Goal: Task Accomplishment & Management: Manage account settings

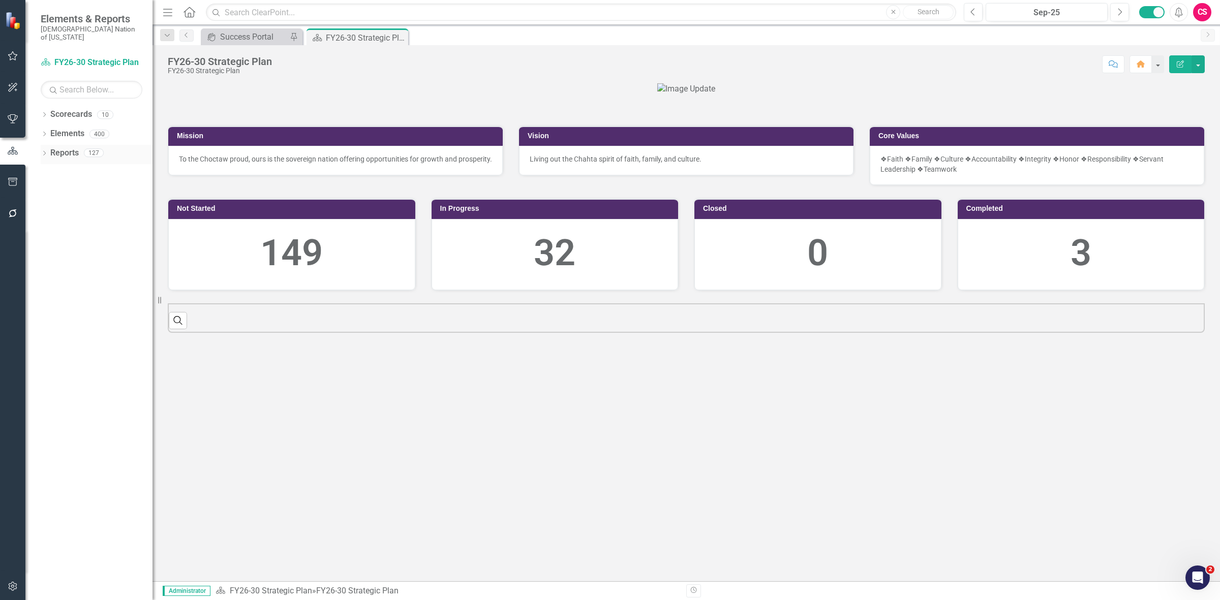
click at [66, 147] on link "Reports" at bounding box center [64, 153] width 28 height 12
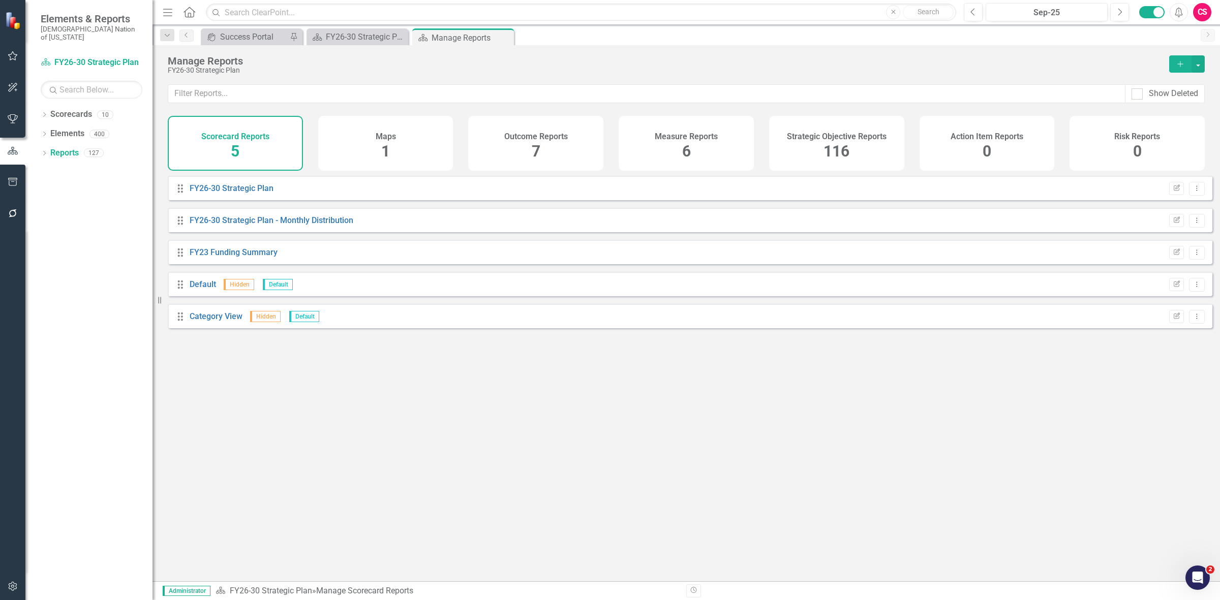
click at [872, 136] on div "Strategic Objective Reports" at bounding box center [837, 136] width 100 height 12
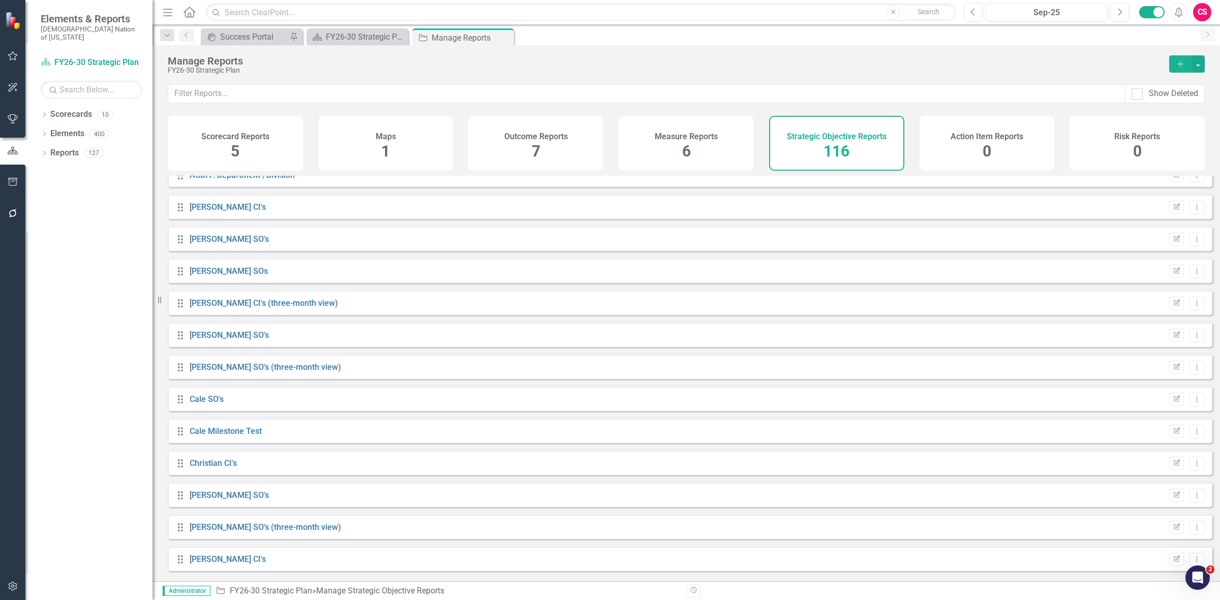
scroll to position [572, 0]
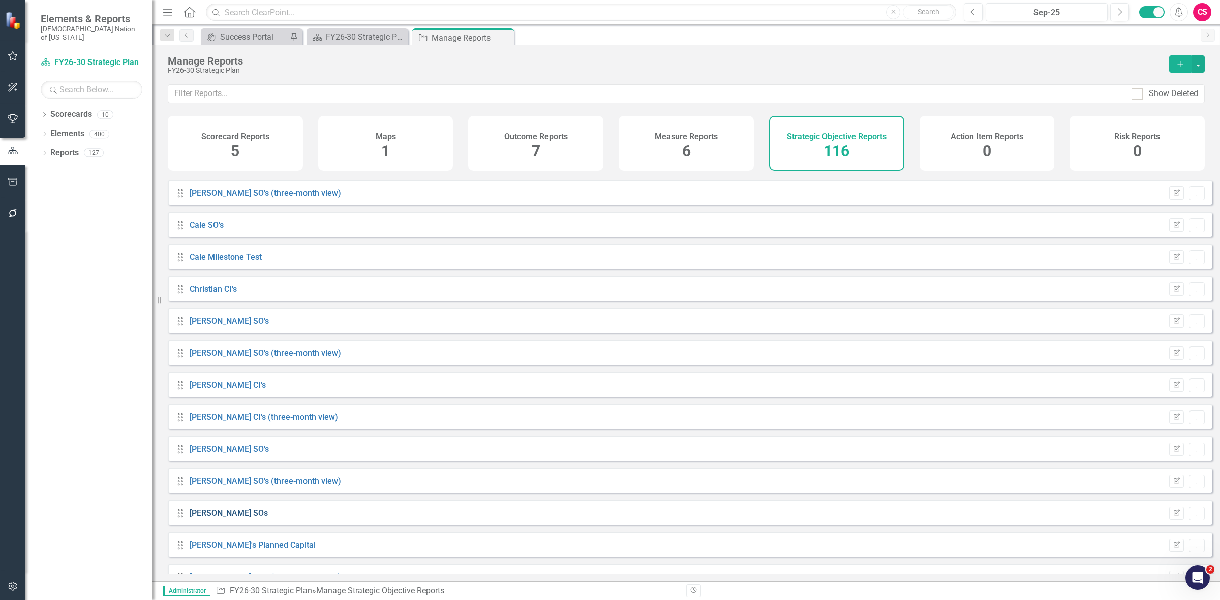
click at [202, 518] on link "[PERSON_NAME] SOs" at bounding box center [229, 513] width 78 height 10
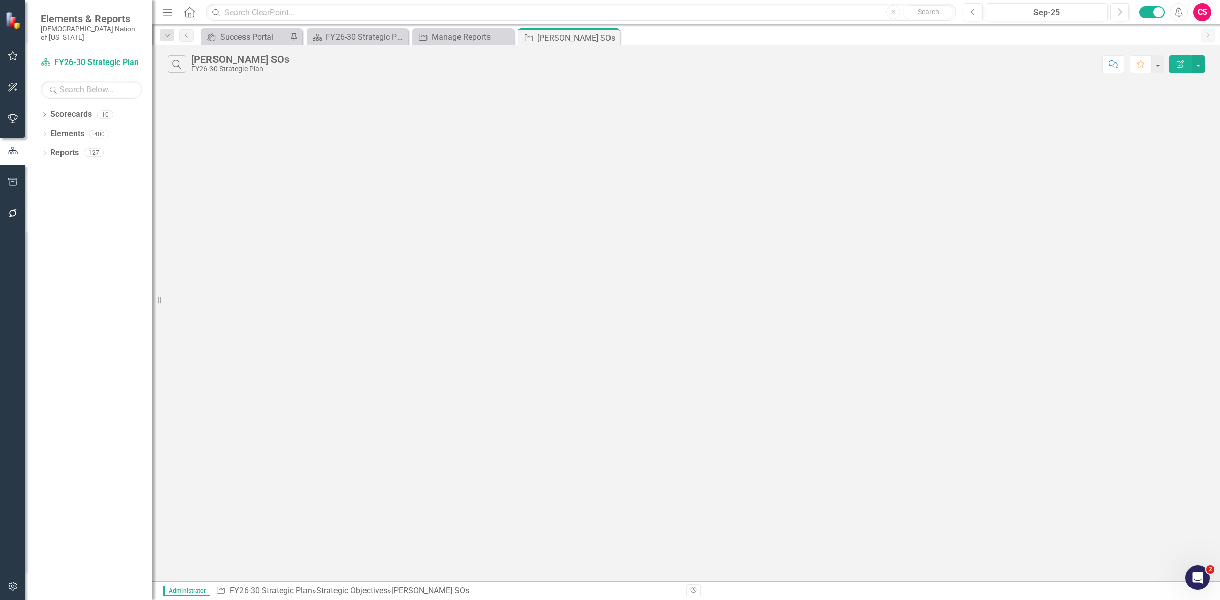
click at [1179, 69] on button "Edit Report" at bounding box center [1180, 64] width 22 height 18
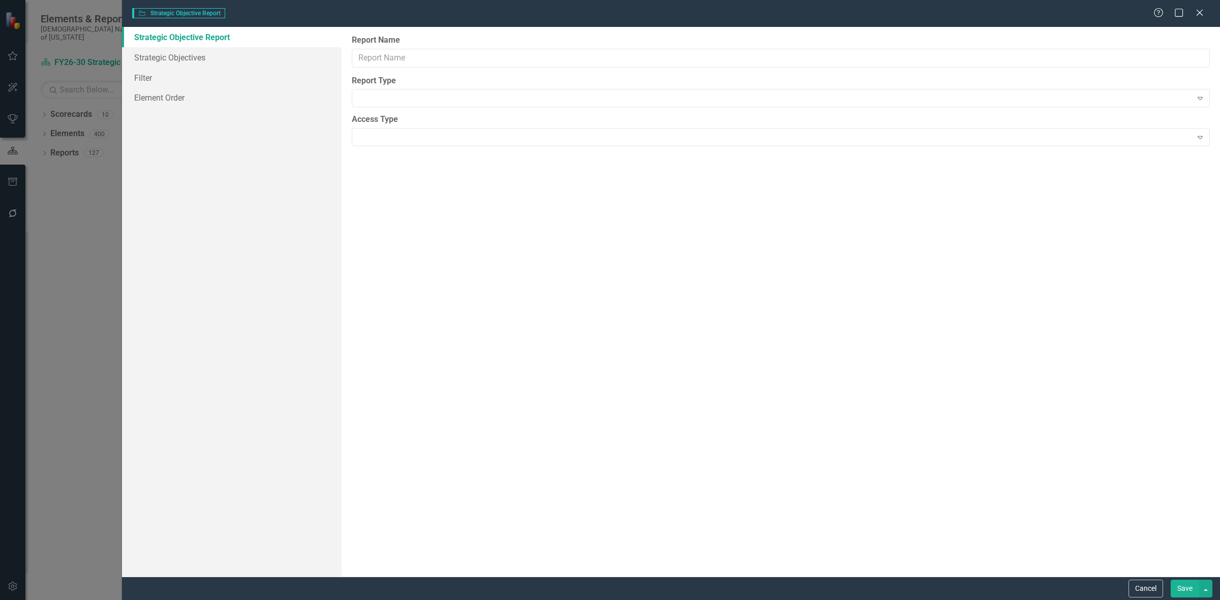
type input "[PERSON_NAME] SOs"
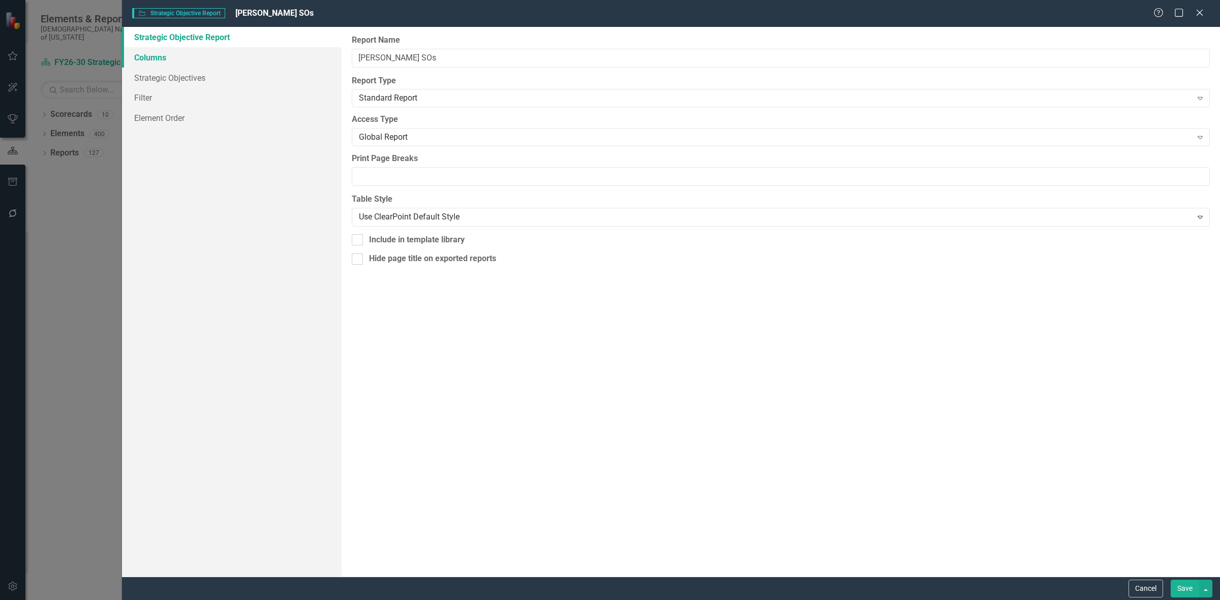
click at [250, 57] on link "Columns" at bounding box center [232, 57] width 220 height 20
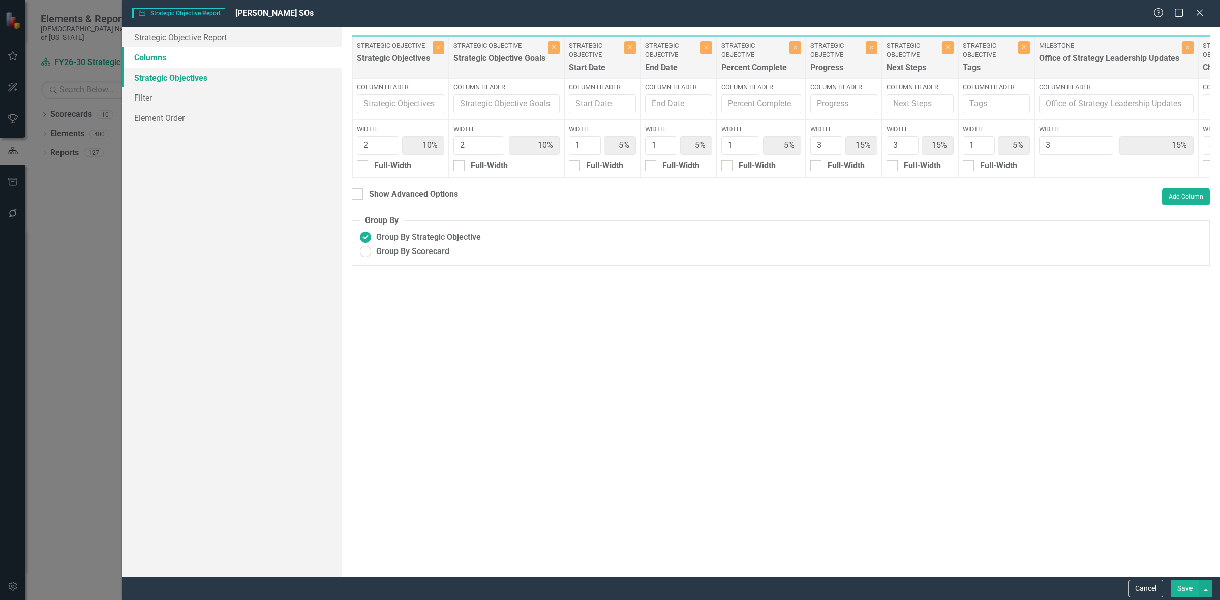
click at [241, 80] on link "Strategic Objectives" at bounding box center [232, 78] width 220 height 20
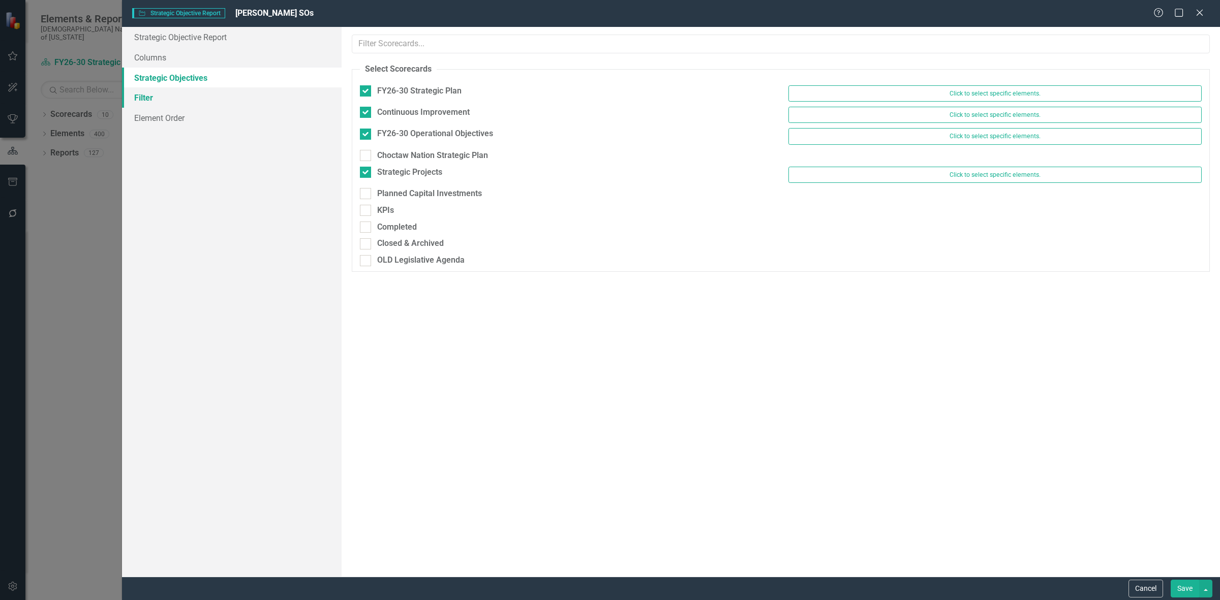
click at [238, 95] on link "Filter" at bounding box center [232, 97] width 220 height 20
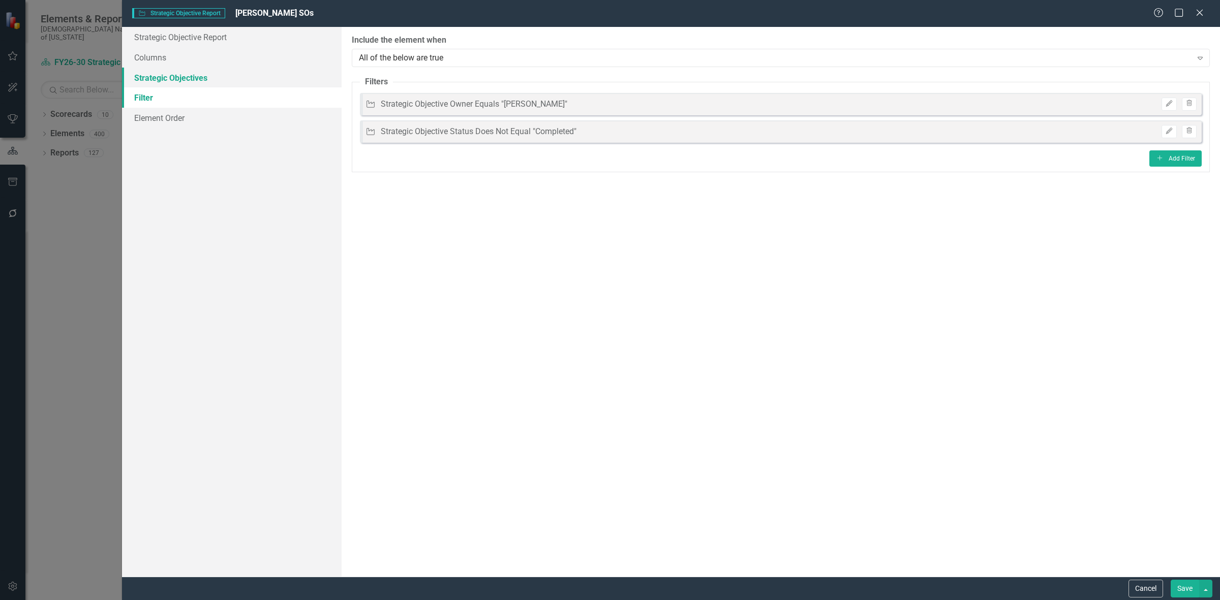
click at [225, 81] on link "Strategic Objectives" at bounding box center [232, 78] width 220 height 20
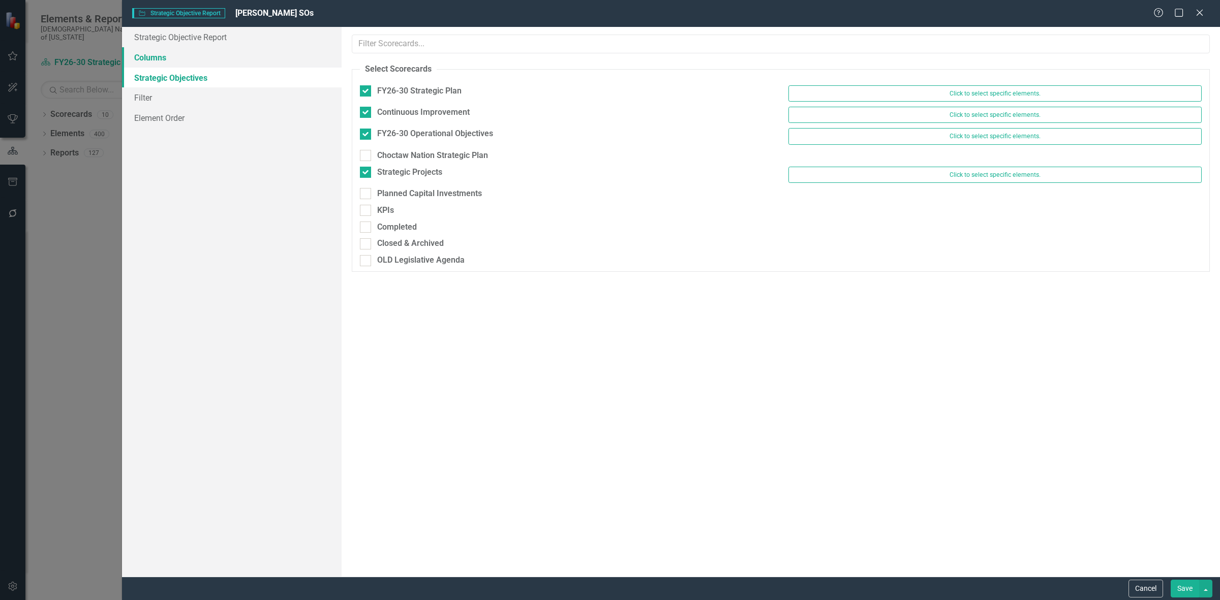
click at [224, 53] on link "Columns" at bounding box center [232, 57] width 220 height 20
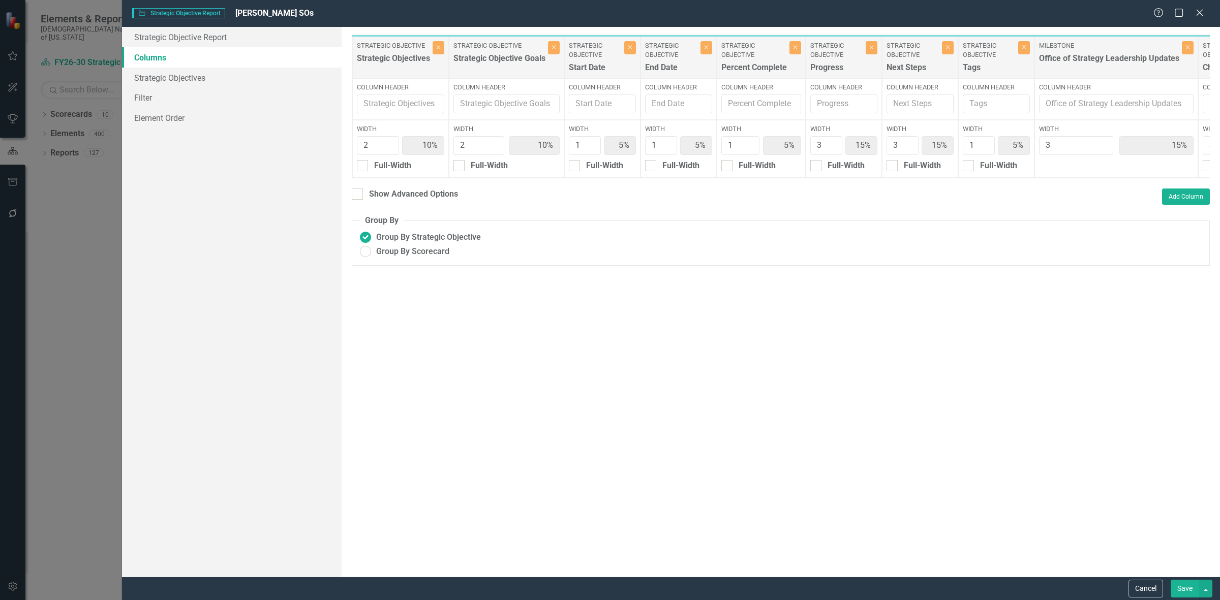
click at [1138, 585] on button "Cancel" at bounding box center [1145, 589] width 35 height 18
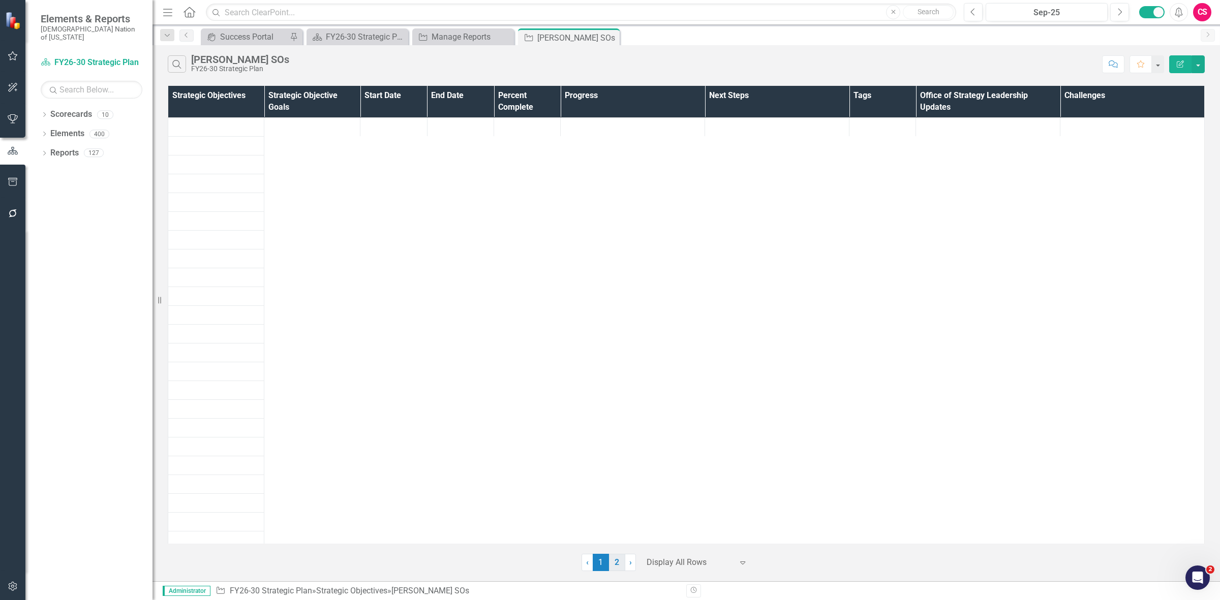
click at [616, 562] on link "2" at bounding box center [617, 562] width 16 height 17
click at [657, 572] on link "1" at bounding box center [659, 572] width 16 height 17
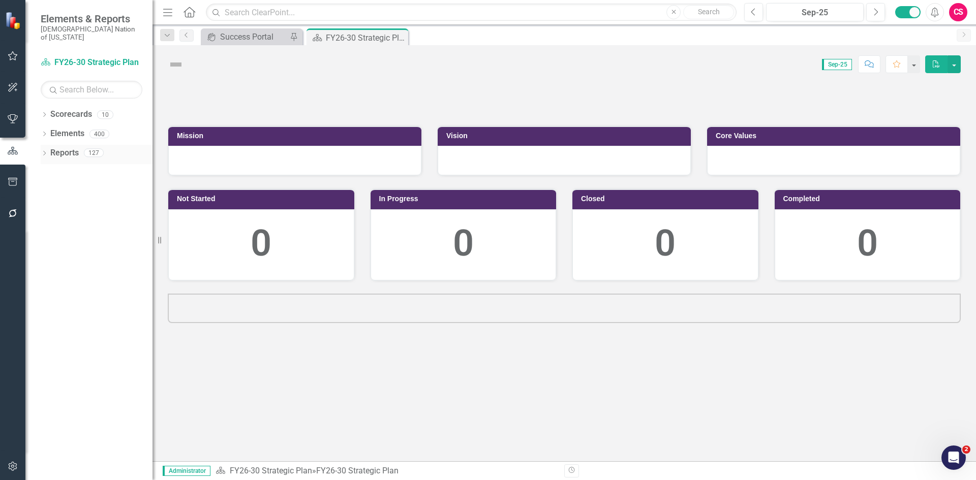
click at [55, 147] on link "Reports" at bounding box center [64, 153] width 28 height 12
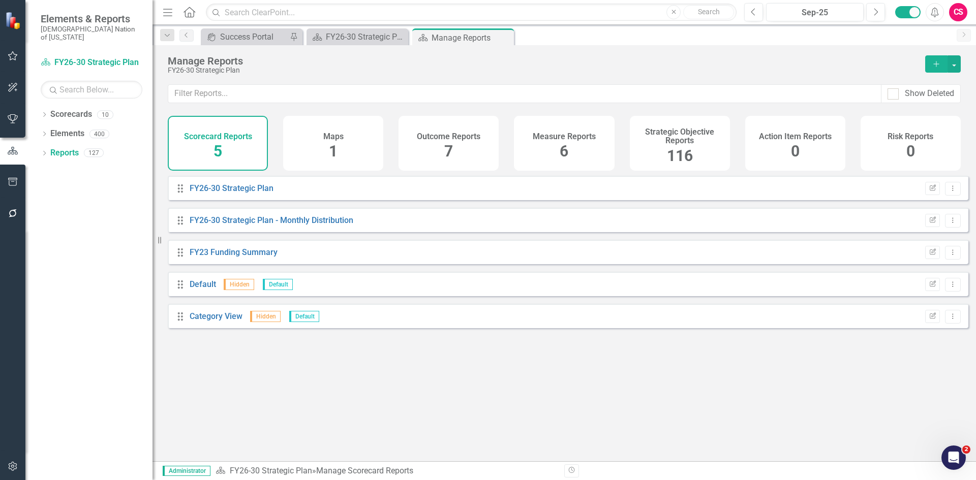
click at [657, 144] on h4 "Strategic Objective Reports" at bounding box center [680, 137] width 88 height 18
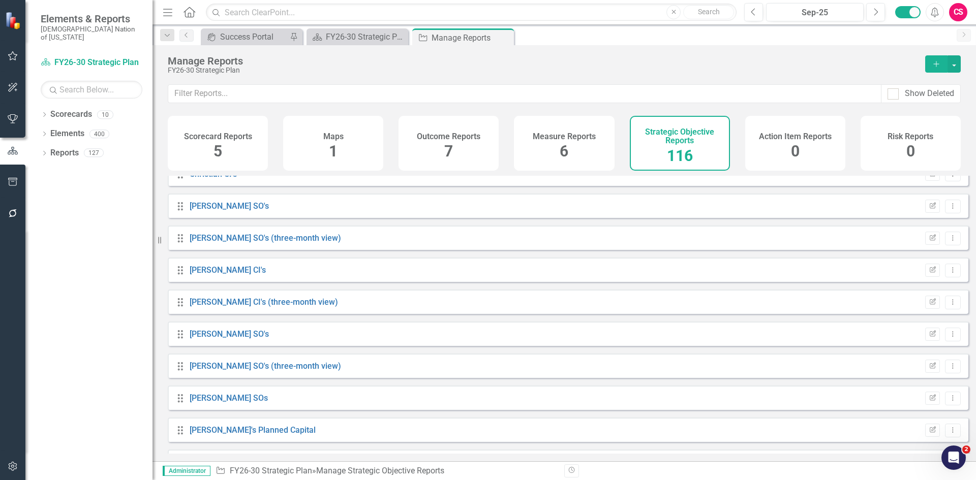
scroll to position [864, 0]
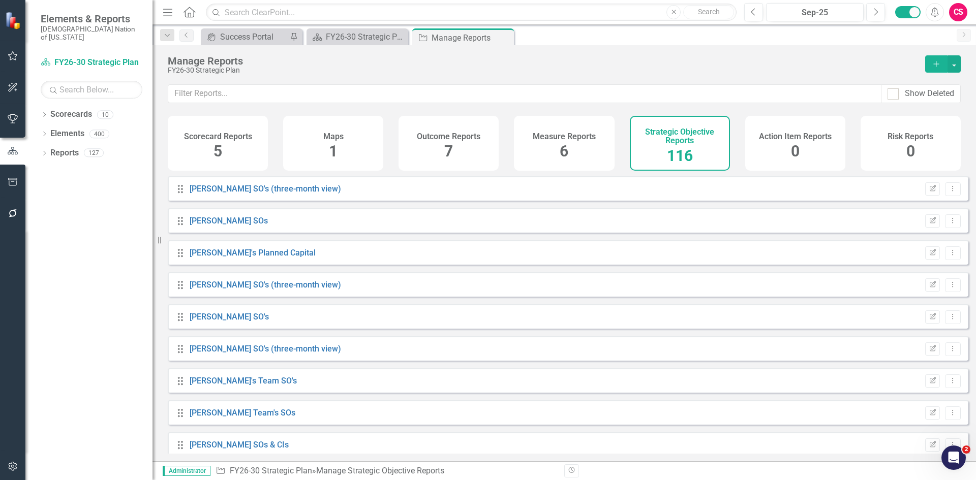
click at [207, 220] on div "Drag Josh SOs Edit Report Dropdown Menu" at bounding box center [568, 220] width 801 height 24
click at [201, 226] on link "[PERSON_NAME] SOs" at bounding box center [229, 221] width 78 height 10
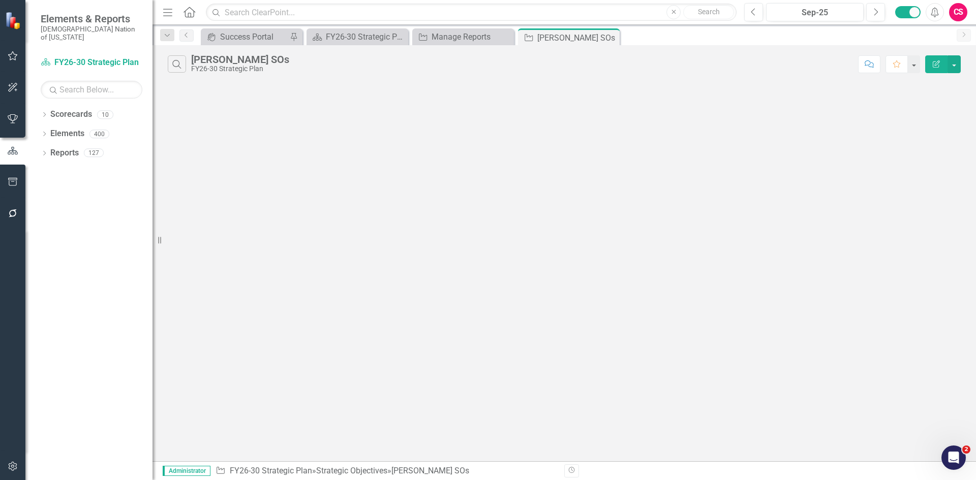
click at [929, 68] on button "Edit Report" at bounding box center [936, 64] width 22 height 18
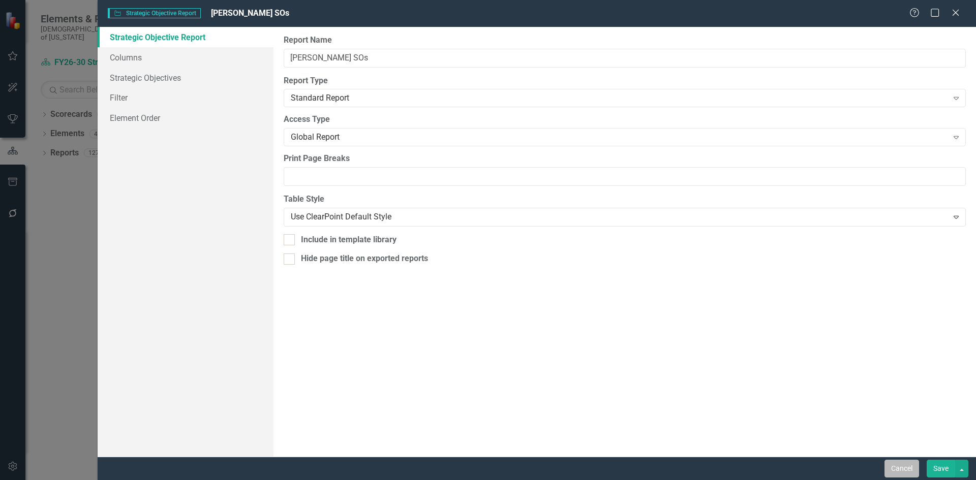
click at [896, 460] on button "Cancel" at bounding box center [901, 469] width 35 height 18
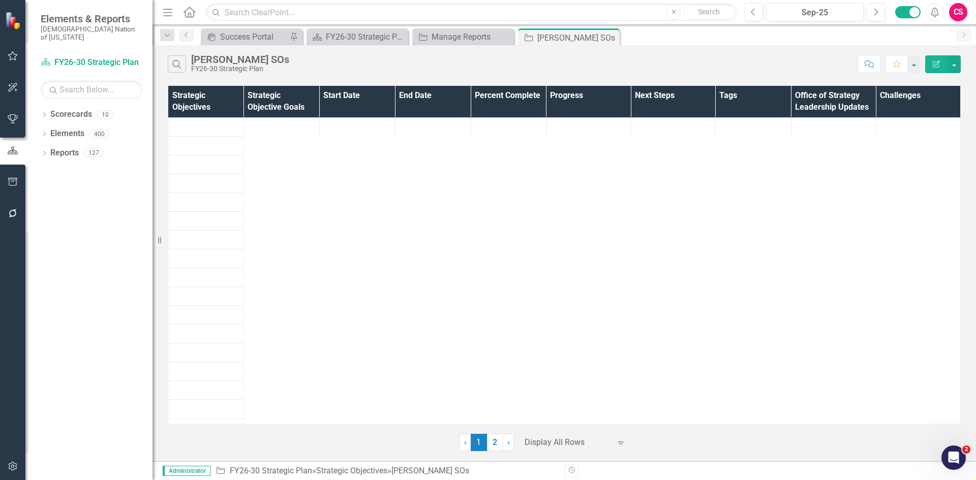
click at [595, 438] on div at bounding box center [568, 443] width 86 height 14
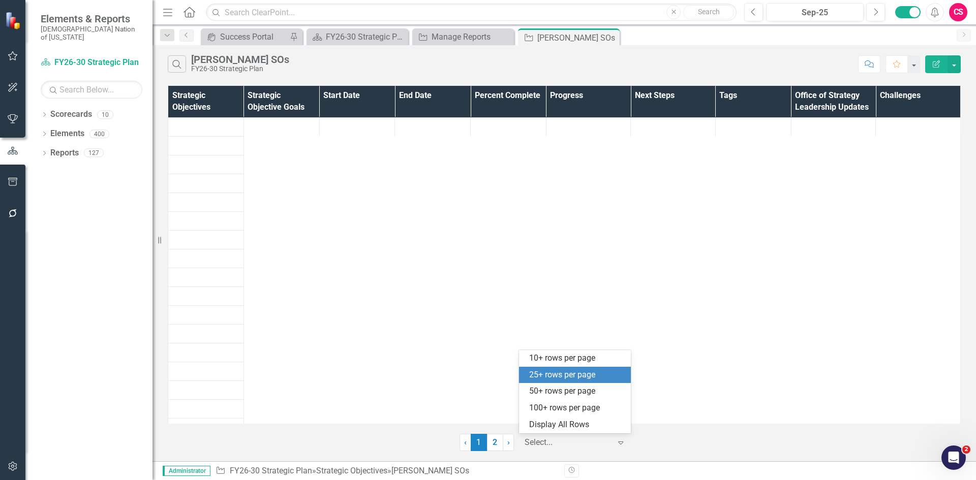
click at [573, 379] on div "25+ rows per page" at bounding box center [577, 376] width 96 height 12
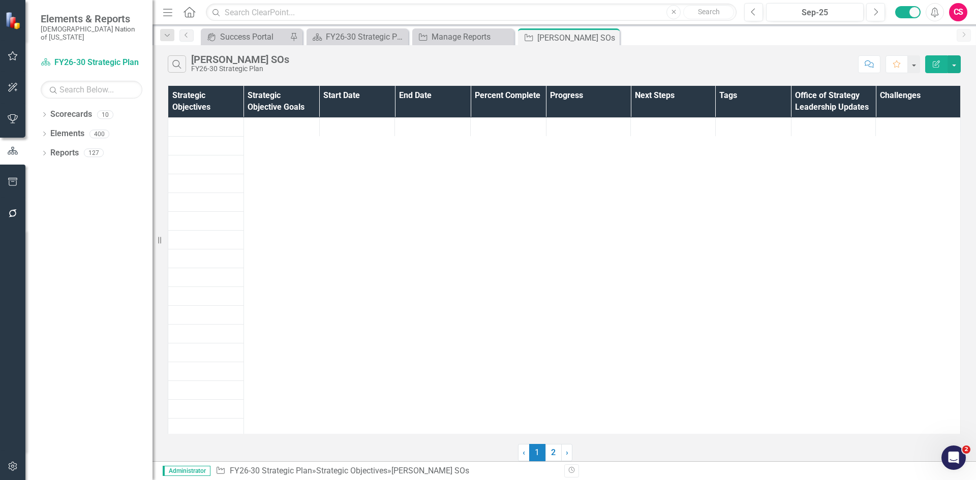
click at [929, 65] on button "Edit Report" at bounding box center [936, 64] width 22 height 18
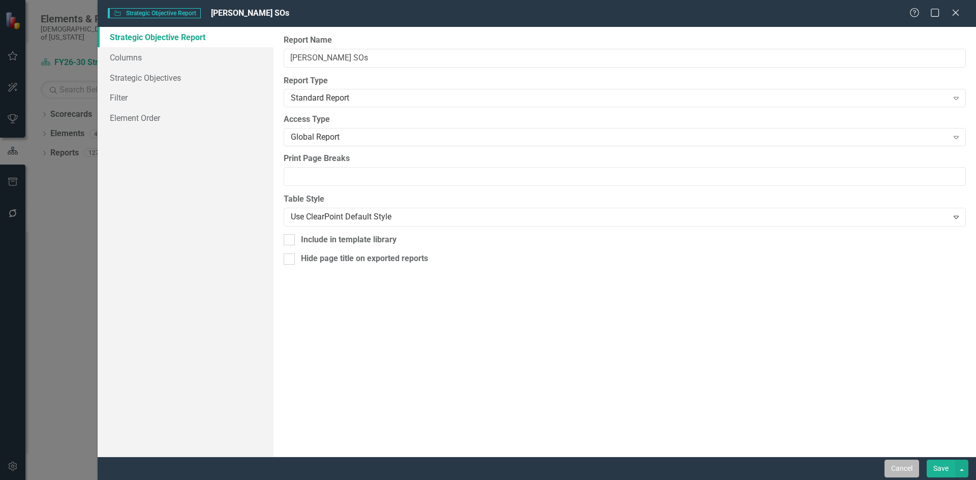
click at [890, 468] on button "Cancel" at bounding box center [901, 469] width 35 height 18
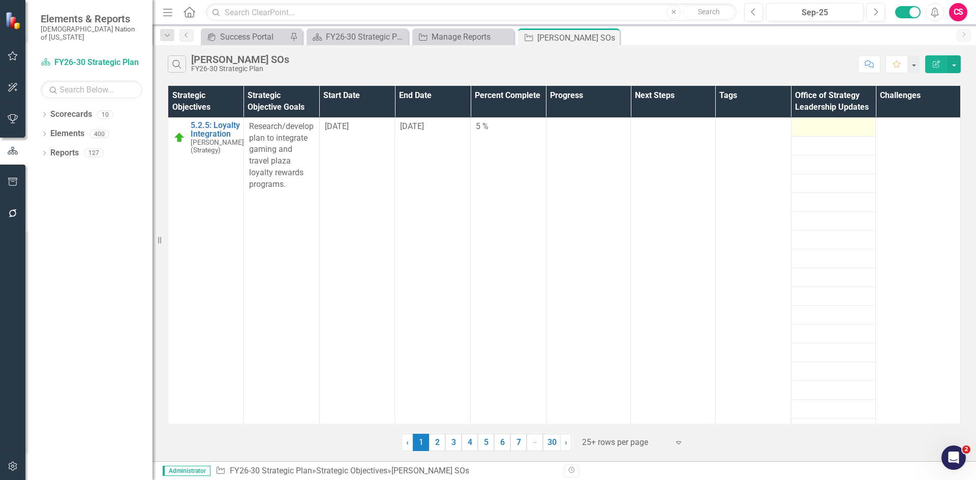
click at [812, 131] on div at bounding box center [834, 127] width 74 height 12
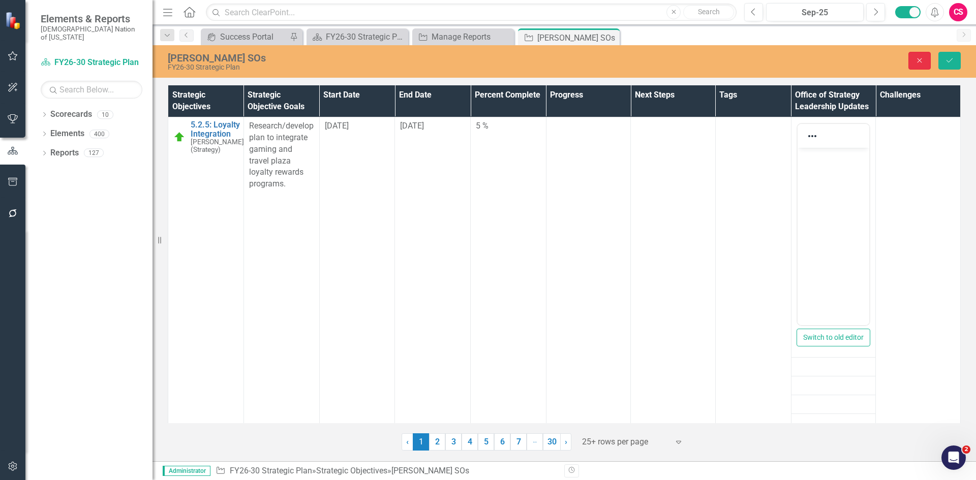
click at [922, 59] on icon "Close" at bounding box center [919, 60] width 9 height 7
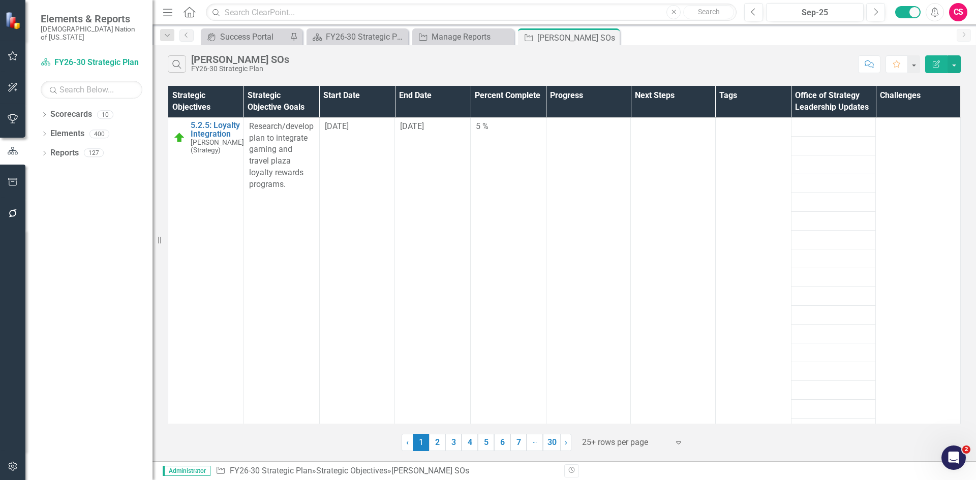
click at [935, 67] on icon "button" at bounding box center [936, 63] width 7 height 7
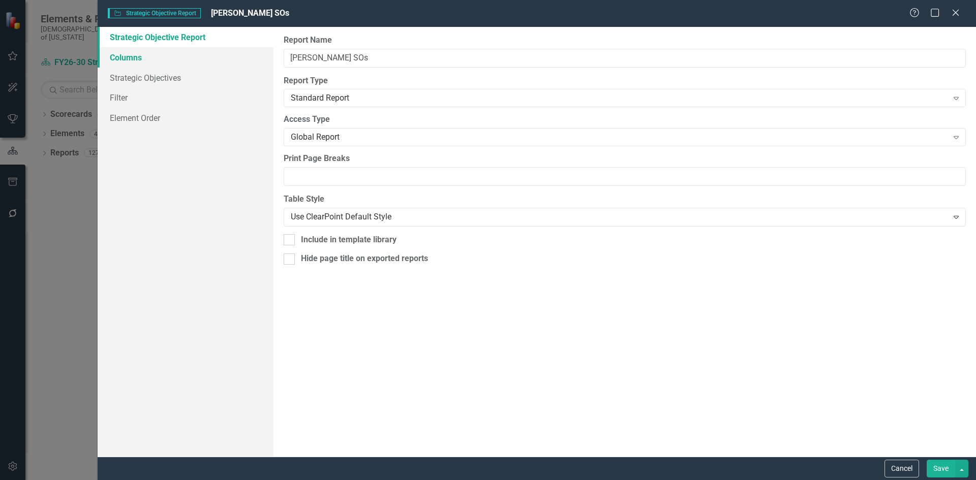
click at [204, 62] on link "Columns" at bounding box center [186, 57] width 176 height 20
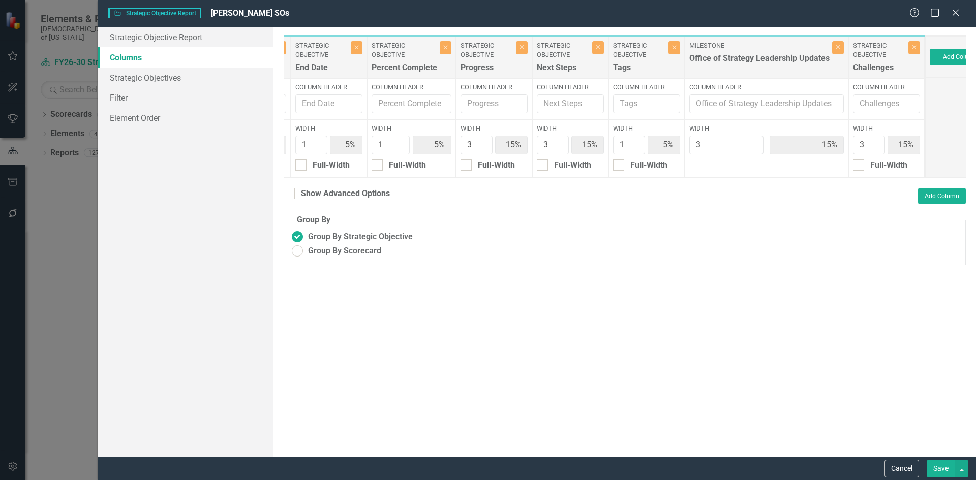
scroll to position [0, 311]
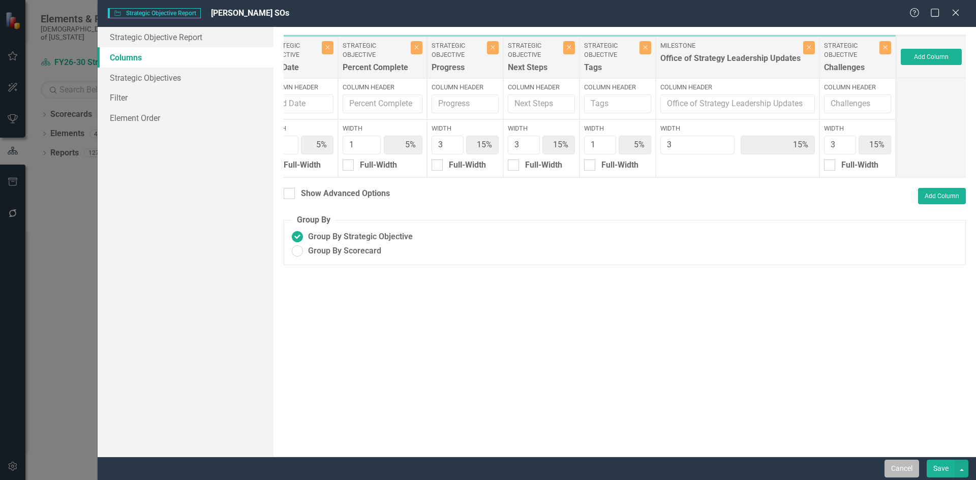
click at [893, 469] on button "Cancel" at bounding box center [901, 469] width 35 height 18
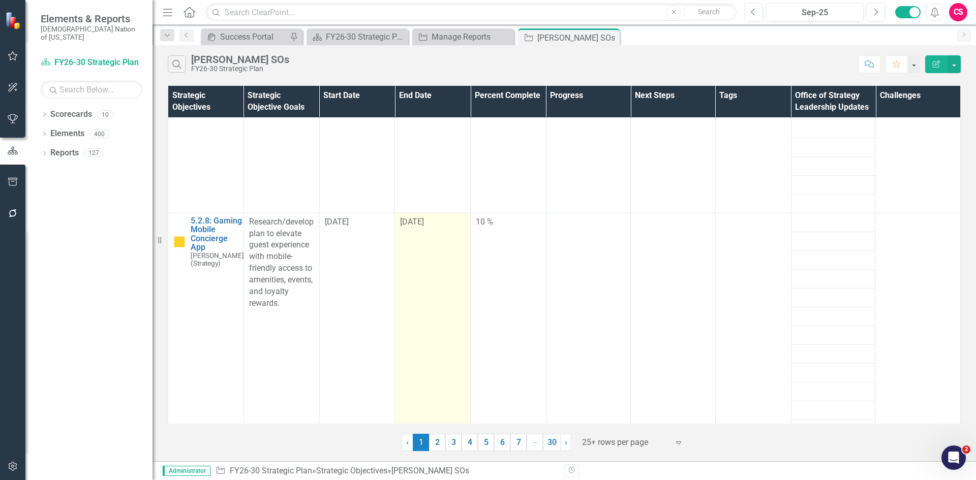
scroll to position [597, 0]
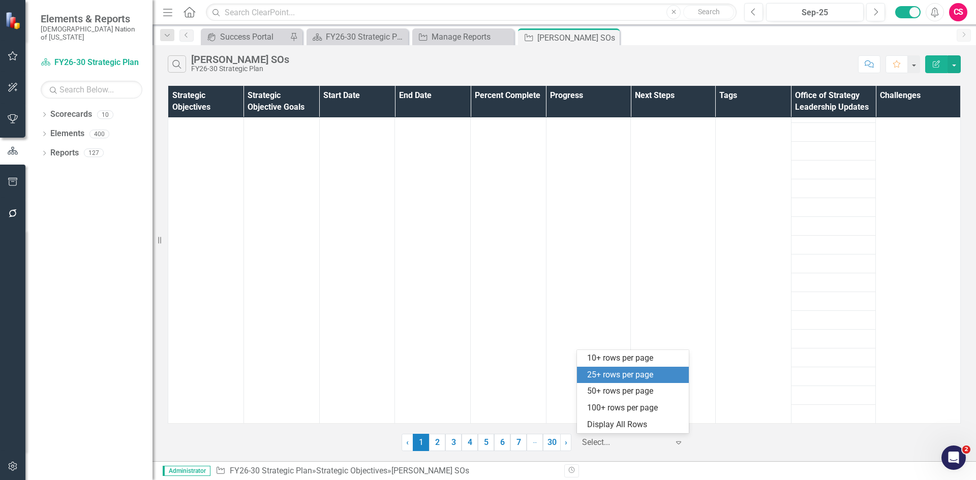
click at [638, 439] on div at bounding box center [625, 443] width 86 height 14
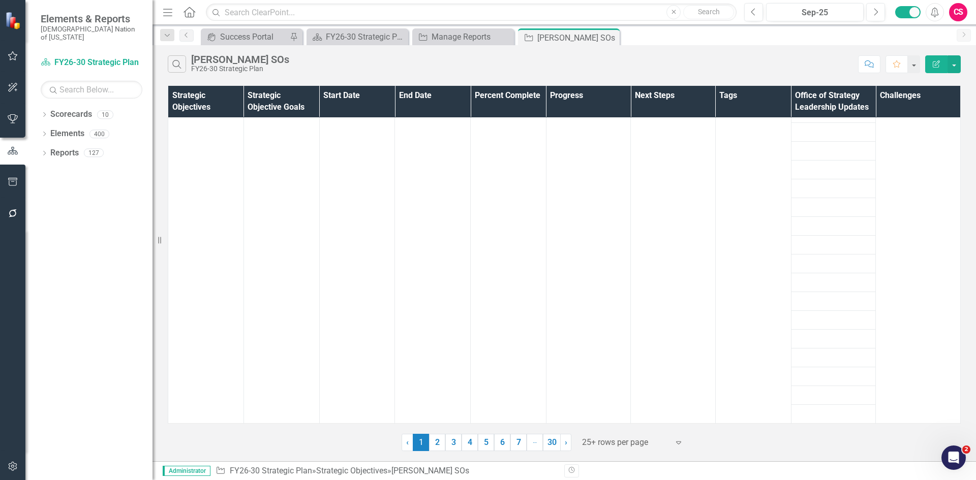
click at [579, 434] on div "25+ rows per page" at bounding box center [625, 443] width 97 height 18
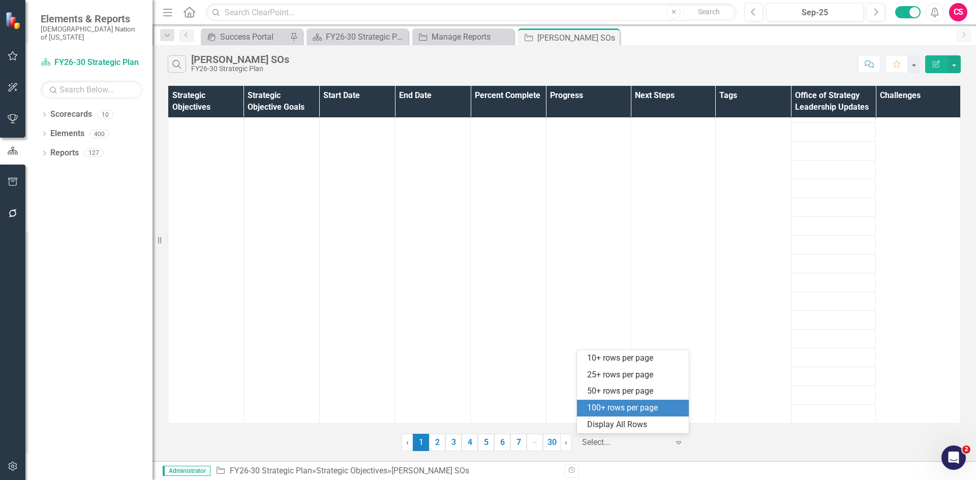
click at [592, 402] on div "100+ rows per page" at bounding box center [633, 408] width 112 height 17
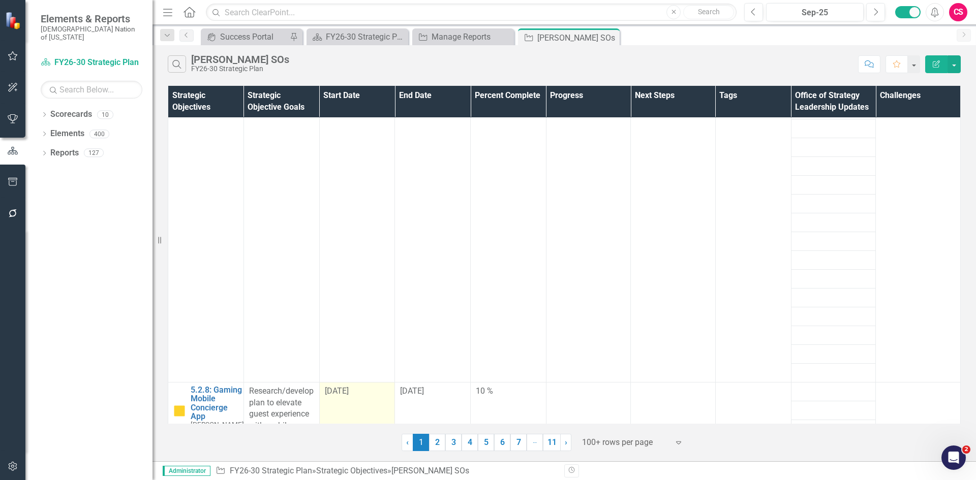
scroll to position [356, 0]
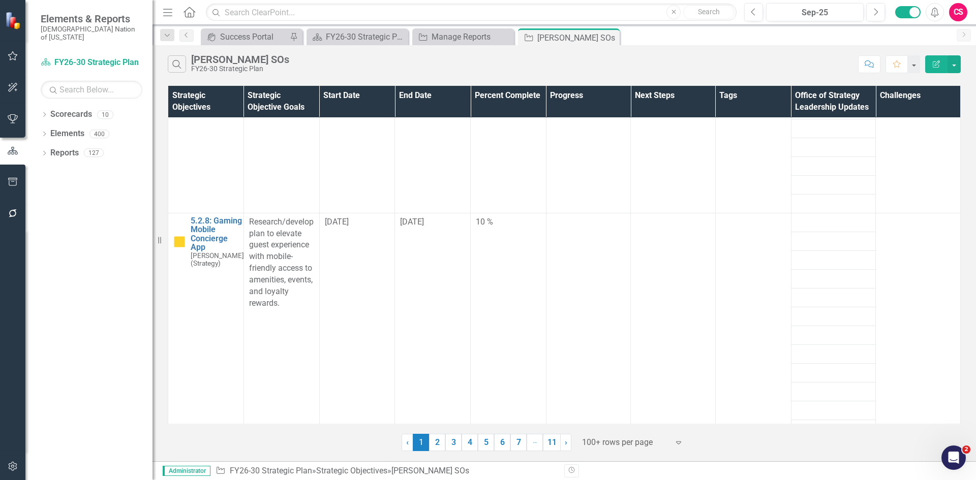
click at [656, 439] on div at bounding box center [625, 443] width 86 height 14
